Goal: Information Seeking & Learning: Learn about a topic

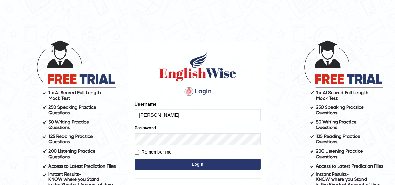
type input "[PERSON_NAME]"
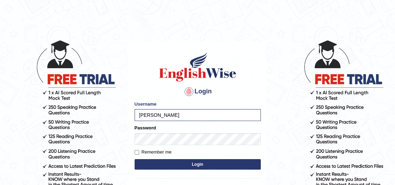
click at [186, 166] on button "Login" at bounding box center [197, 164] width 126 height 11
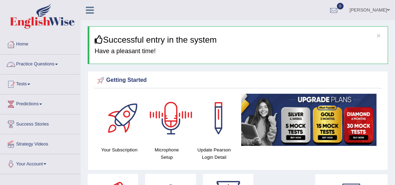
click at [44, 63] on link "Practice Questions" at bounding box center [40, 64] width 80 height 18
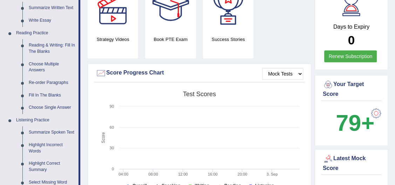
scroll to position [159, 0]
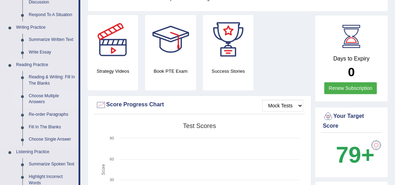
click at [56, 99] on link "Choose Multiple Answers" at bounding box center [52, 99] width 53 height 19
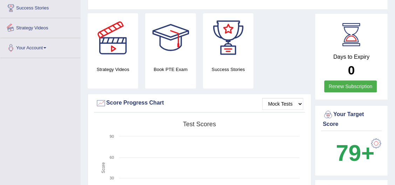
scroll to position [199, 0]
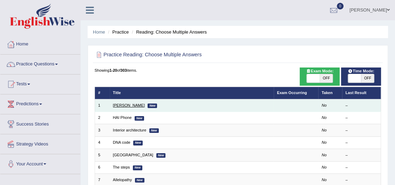
click at [128, 105] on link "Damian Scarf" at bounding box center [129, 105] width 32 height 4
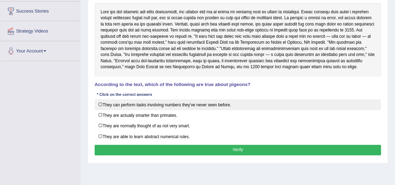
scroll to position [127, 0]
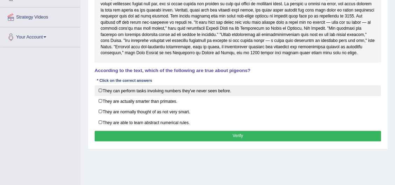
click at [167, 91] on label "They can perform tasks involving numbers they've never seen before." at bounding box center [238, 90] width 286 height 11
checkbox input "true"
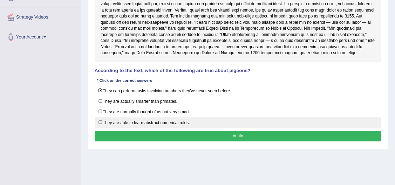
click at [154, 125] on label "They are able to learn abstract numerical rules." at bounding box center [238, 122] width 286 height 11
checkbox input "true"
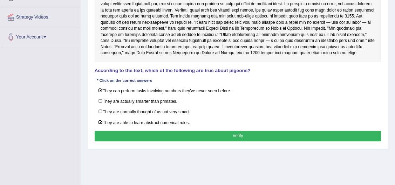
click at [154, 132] on button "Verify" at bounding box center [238, 136] width 286 height 10
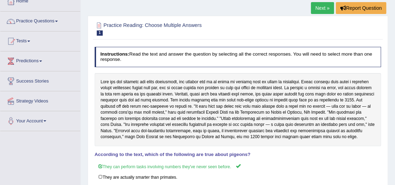
scroll to position [32, 0]
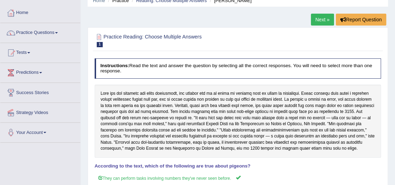
click at [327, 18] on link "Next »" at bounding box center [322, 20] width 23 height 12
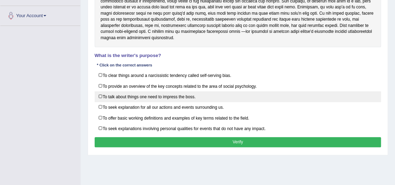
scroll to position [159, 0]
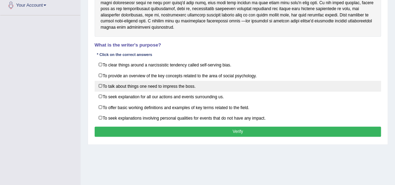
click at [129, 88] on label "To talk about things one need to impress the boss." at bounding box center [238, 86] width 286 height 11
checkbox input "true"
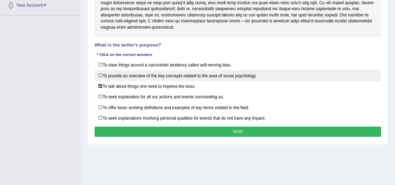
click at [219, 77] on label "To provide an overview of the key concepts related to the area of social psycho…" at bounding box center [238, 75] width 286 height 11
checkbox input "true"
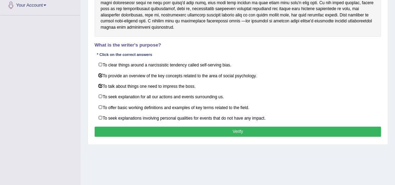
click at [121, 127] on button "Verify" at bounding box center [238, 132] width 286 height 10
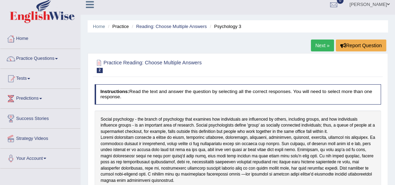
scroll to position [0, 0]
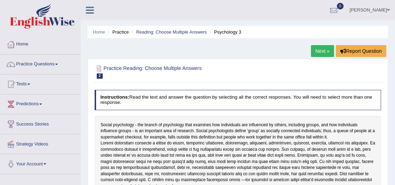
click at [322, 50] on link "Next »" at bounding box center [322, 51] width 23 height 12
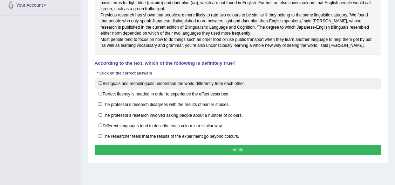
scroll to position [182, 0]
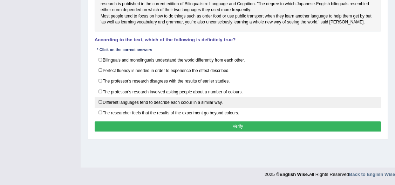
click at [158, 108] on label "Different languages tend to describe each colour in a similar way." at bounding box center [238, 102] width 286 height 11
checkbox input "true"
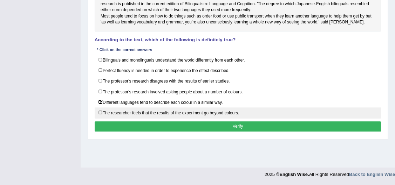
click at [180, 118] on label "The researcher feels that the results of the experiment go beyond colours." at bounding box center [238, 112] width 286 height 11
checkbox input "true"
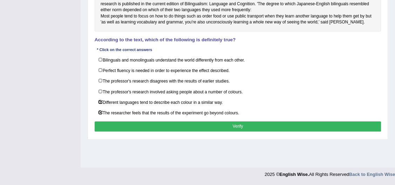
click at [183, 132] on button "Verify" at bounding box center [238, 126] width 286 height 10
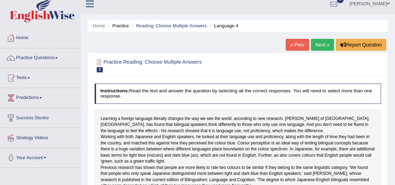
scroll to position [0, 0]
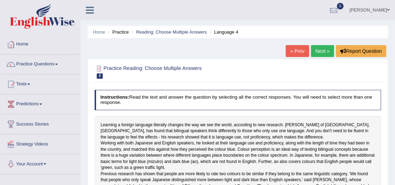
click at [326, 51] on link "Next »" at bounding box center [322, 51] width 23 height 12
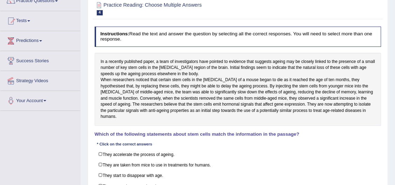
scroll to position [95, 0]
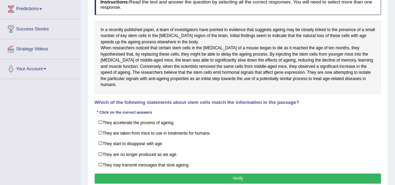
drag, startPoint x: 130, startPoint y: 56, endPoint x: 146, endPoint y: 56, distance: 15.8
click at [146, 56] on div "In a recently published paper, a team of investigators have pointed to evidence…" at bounding box center [238, 57] width 286 height 73
drag, startPoint x: 145, startPoint y: 54, endPoint x: 177, endPoint y: 55, distance: 31.5
click at [177, 55] on div "In a recently published paper, a team of investigators have pointed to evidence…" at bounding box center [238, 57] width 286 height 73
drag, startPoint x: 177, startPoint y: 55, endPoint x: 190, endPoint y: 55, distance: 13.0
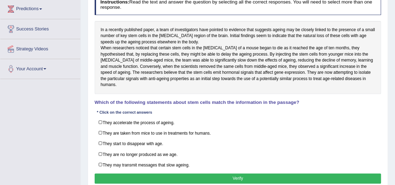
click at [190, 55] on div "In a recently published paper, a team of investigators have pointed to evidence…" at bounding box center [238, 57] width 286 height 73
click at [324, 69] on div "In a recently published paper, a team of investigators have pointed to evidence…" at bounding box center [238, 57] width 286 height 73
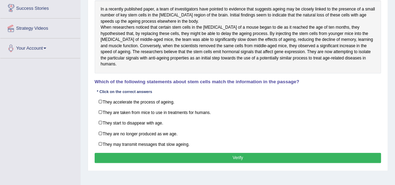
scroll to position [127, 0]
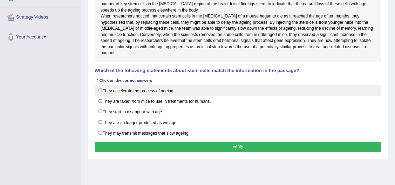
click at [123, 96] on label "They accelerate the process of ageing." at bounding box center [238, 90] width 286 height 11
checkbox input "true"
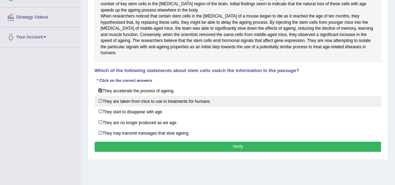
click at [109, 107] on label "They are taken from mice to use in treatments for humans." at bounding box center [238, 101] width 286 height 11
checkbox input "true"
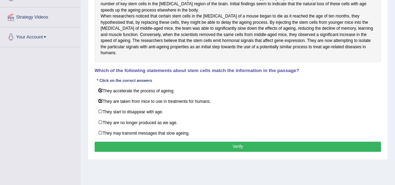
click at [97, 152] on button "Verify" at bounding box center [238, 147] width 286 height 10
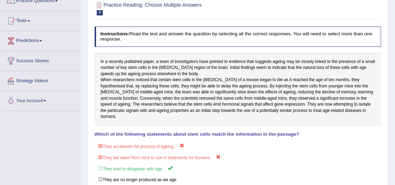
scroll to position [32, 0]
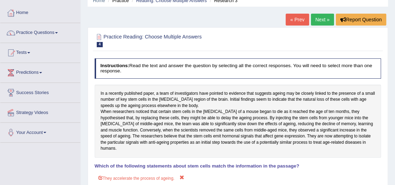
click at [312, 17] on link "Next »" at bounding box center [322, 20] width 23 height 12
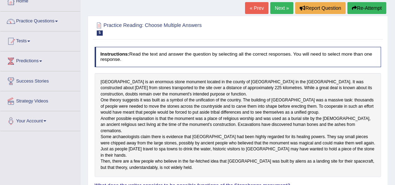
scroll to position [32, 0]
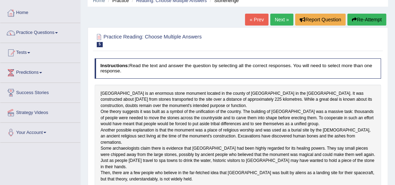
click at [278, 19] on link "Next »" at bounding box center [281, 20] width 23 height 12
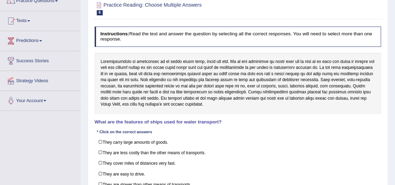
scroll to position [95, 0]
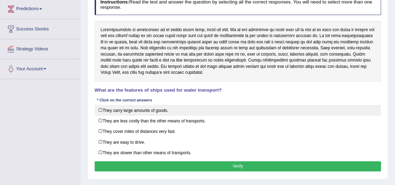
click at [118, 110] on label "They carry large amounts of goods." at bounding box center [238, 110] width 286 height 11
checkbox input "true"
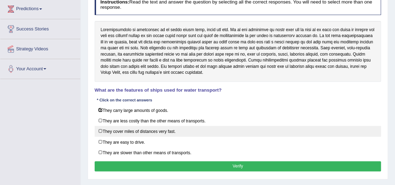
click at [111, 133] on label "They cover miles of distances very fast." at bounding box center [238, 131] width 286 height 11
checkbox input "false"
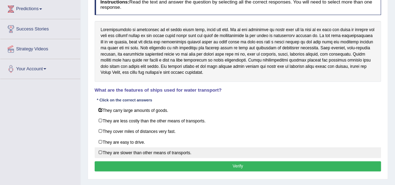
click at [110, 153] on label "They are slower than other means of transports." at bounding box center [238, 152] width 286 height 11
checkbox input "true"
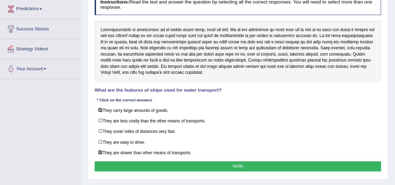
click at [109, 165] on button "Verify" at bounding box center [238, 166] width 286 height 10
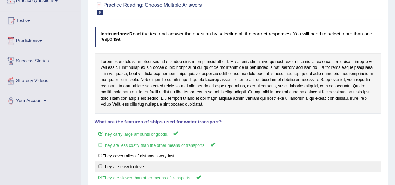
scroll to position [32, 0]
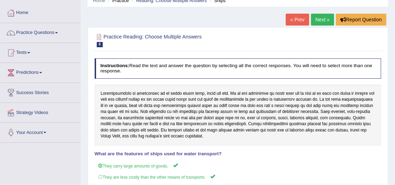
click at [320, 20] on link "Next »" at bounding box center [322, 20] width 23 height 12
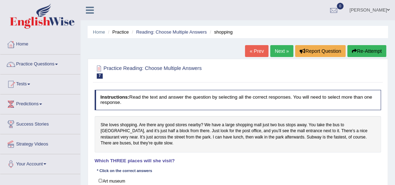
scroll to position [32, 0]
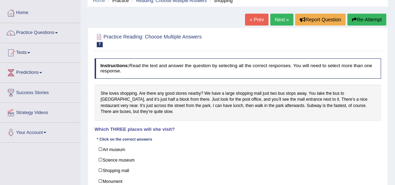
drag, startPoint x: 103, startPoint y: 94, endPoint x: 142, endPoint y: 97, distance: 39.4
click at [142, 97] on div "She loves shopping. Are there any good stores nearby? We have a large shopping …" at bounding box center [238, 103] width 286 height 36
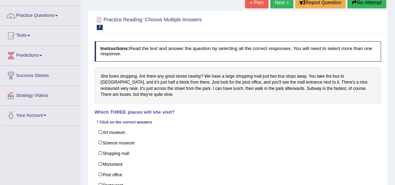
scroll to position [63, 0]
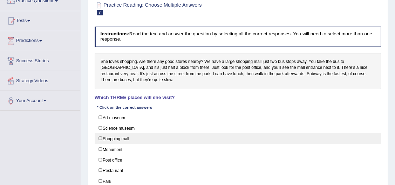
click at [128, 143] on label "Shopping mall" at bounding box center [238, 138] width 286 height 11
checkbox input "true"
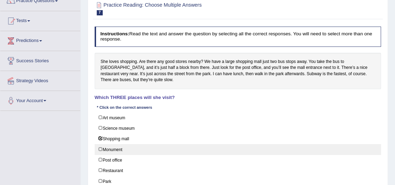
click at [137, 144] on label "Monument" at bounding box center [238, 149] width 286 height 11
checkbox input "true"
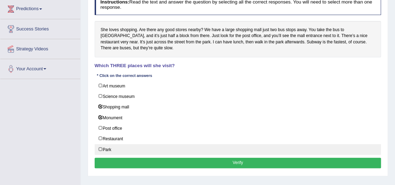
click at [117, 145] on label "Park" at bounding box center [238, 149] width 286 height 11
checkbox input "true"
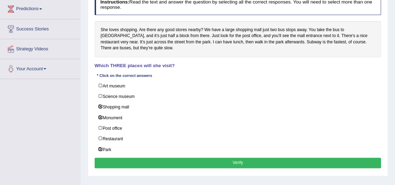
click at [121, 158] on button "Verify" at bounding box center [238, 163] width 286 height 10
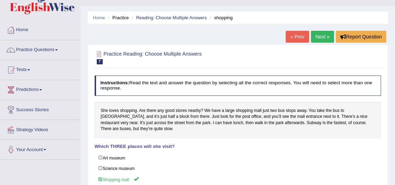
scroll to position [0, 0]
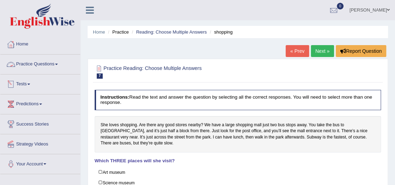
click at [55, 65] on link "Practice Questions" at bounding box center [40, 64] width 80 height 18
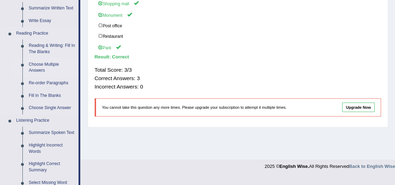
scroll to position [191, 0]
click at [49, 107] on link "Choose Single Answer" at bounding box center [52, 108] width 53 height 13
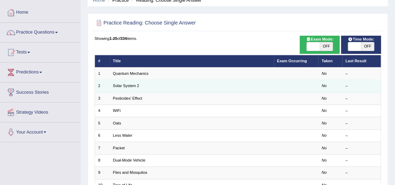
scroll to position [32, 0]
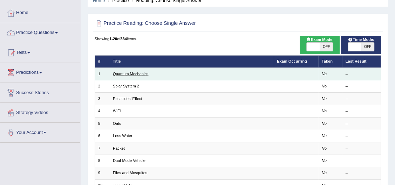
click at [135, 76] on link "Quantum Mechanics" at bounding box center [130, 74] width 35 height 4
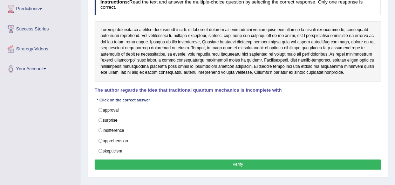
scroll to position [63, 0]
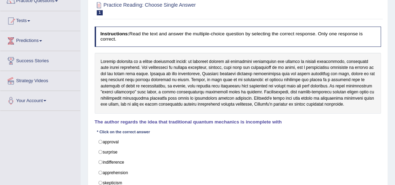
drag, startPoint x: 104, startPoint y: 68, endPoint x: 124, endPoint y: 74, distance: 20.2
click at [124, 74] on div at bounding box center [238, 83] width 286 height 61
drag, startPoint x: 128, startPoint y: 67, endPoint x: 185, endPoint y: 77, distance: 57.3
click at [185, 77] on div at bounding box center [238, 83] width 286 height 61
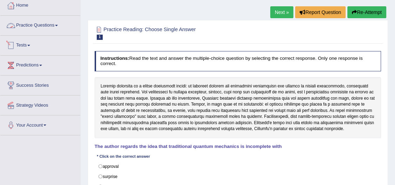
scroll to position [32, 0]
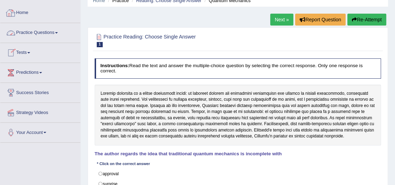
click at [47, 32] on link "Practice Questions" at bounding box center [40, 32] width 80 height 18
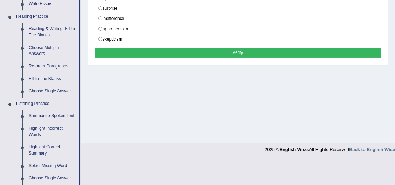
scroll to position [223, 0]
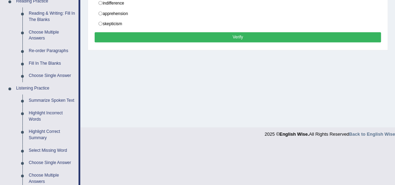
drag, startPoint x: 98, startPoint y: 54, endPoint x: 91, endPoint y: 71, distance: 18.7
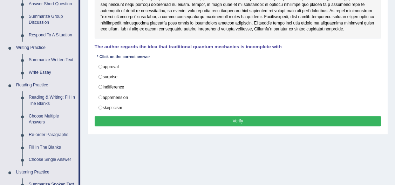
scroll to position [127, 0]
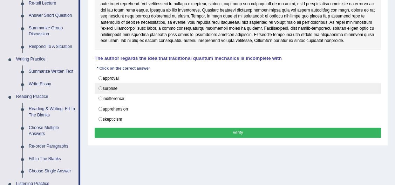
click at [107, 86] on label "surprise" at bounding box center [238, 88] width 286 height 11
radio input "true"
click at [107, 86] on label "surprise" at bounding box center [238, 88] width 286 height 11
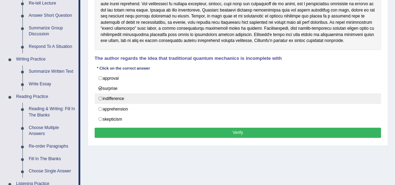
click at [103, 97] on label "indifference" at bounding box center [238, 98] width 286 height 11
radio input "true"
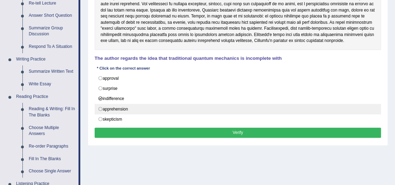
click at [105, 107] on label "apprehension" at bounding box center [238, 109] width 286 height 11
radio input "true"
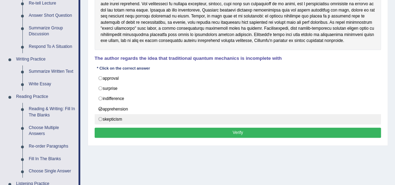
click at [103, 114] on label "skepticism" at bounding box center [238, 119] width 286 height 11
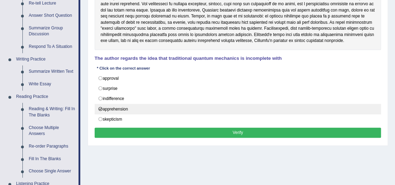
radio input "true"
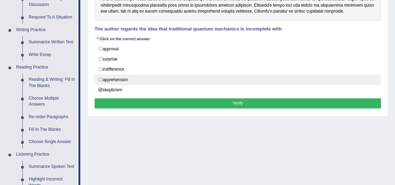
scroll to position [159, 0]
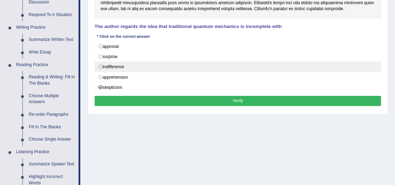
click at [127, 68] on label "indifference" at bounding box center [238, 67] width 286 height 11
radio input "true"
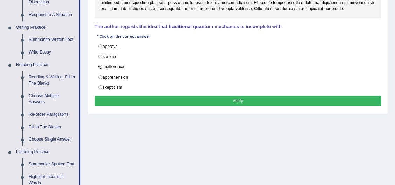
click at [128, 96] on button "Verify" at bounding box center [238, 101] width 286 height 10
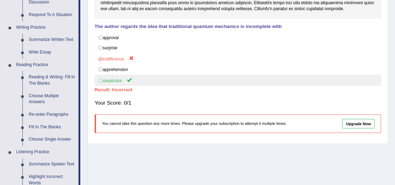
click at [119, 81] on label "skepticism" at bounding box center [238, 81] width 286 height 12
drag, startPoint x: 143, startPoint y: 72, endPoint x: 158, endPoint y: 72, distance: 15.4
click at [146, 75] on label "skepticism" at bounding box center [238, 81] width 286 height 12
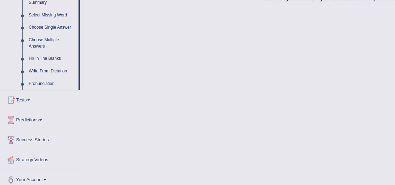
scroll to position [363, 0]
